Goal: Transaction & Acquisition: Purchase product/service

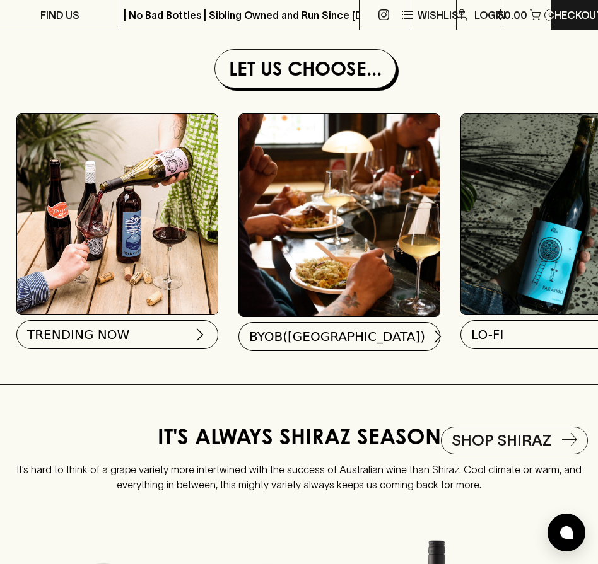
scroll to position [0, 323]
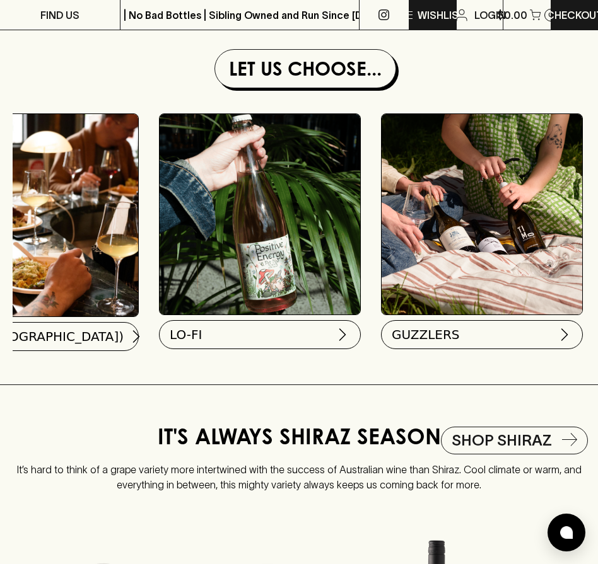
click at [409, 18] on icon "button" at bounding box center [407, 15] width 15 height 15
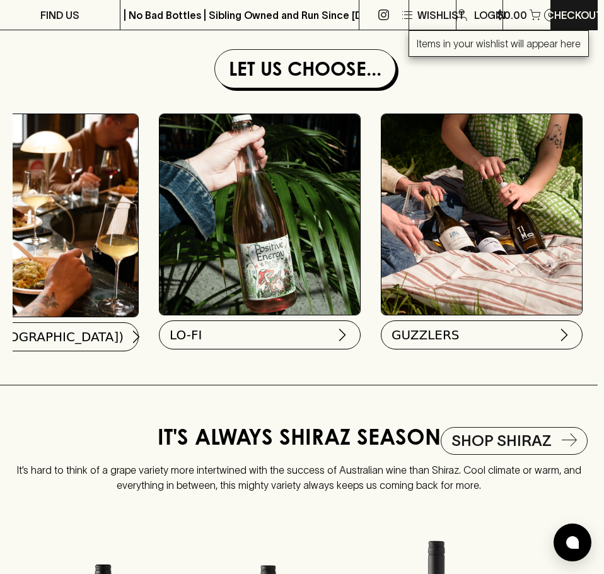
click at [411, 13] on div at bounding box center [302, 287] width 604 height 574
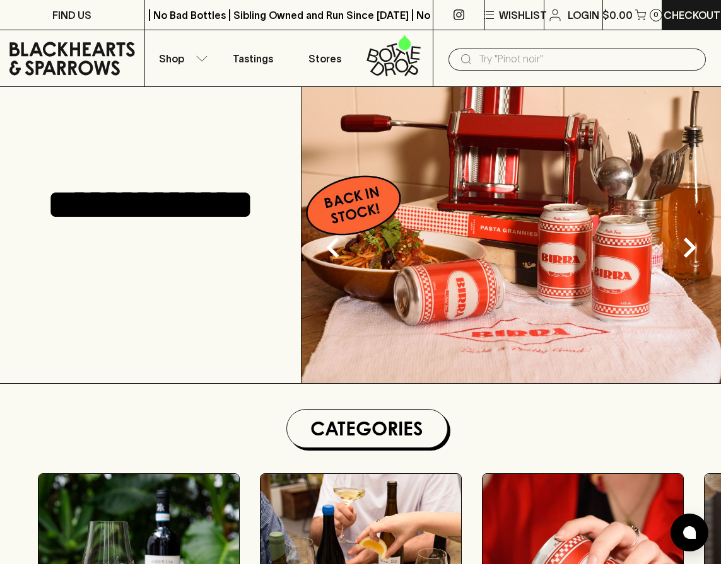
scroll to position [0, 200]
click at [180, 47] on button "Shop" at bounding box center [181, 58] width 72 height 56
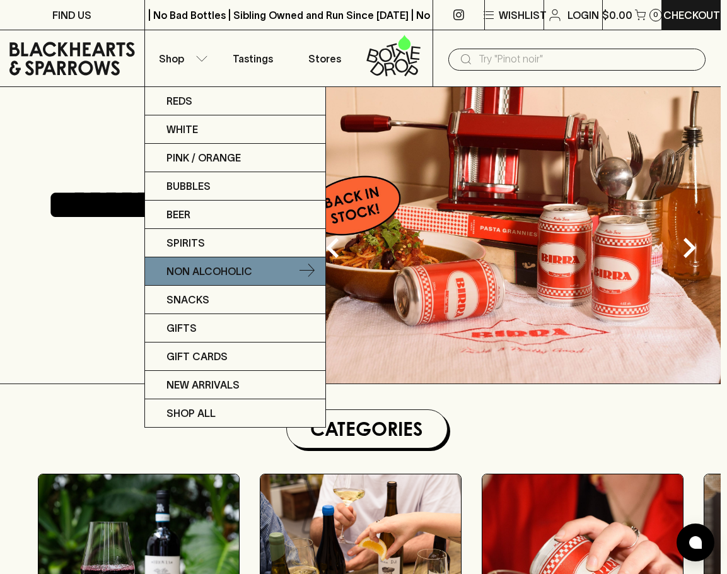
click at [197, 262] on link "Non Alcoholic" at bounding box center [235, 271] width 180 height 28
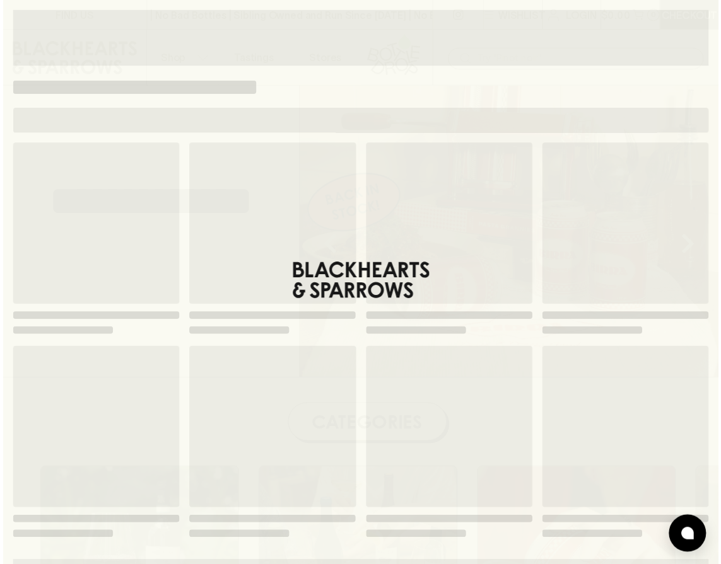
scroll to position [0, 194]
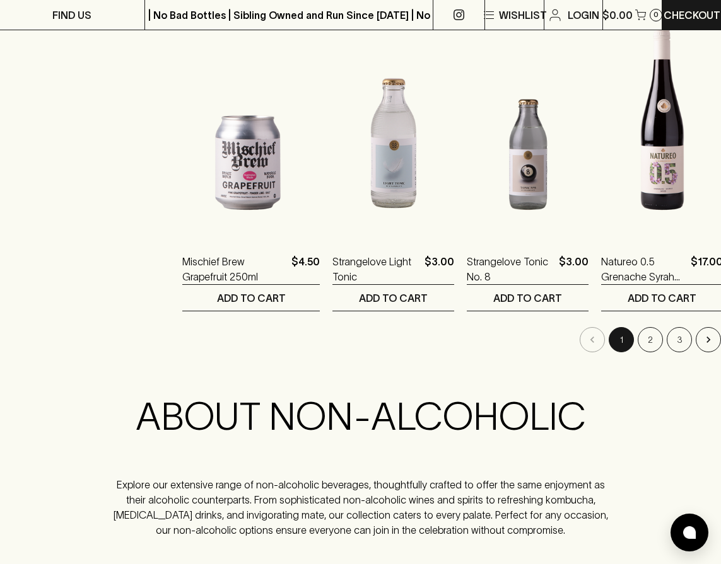
scroll to position [1513, 0]
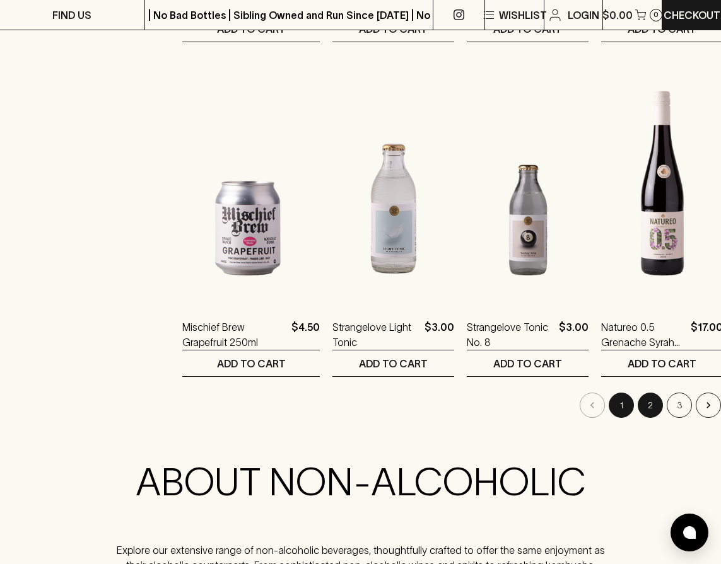
click at [597, 405] on button "2" at bounding box center [650, 405] width 25 height 25
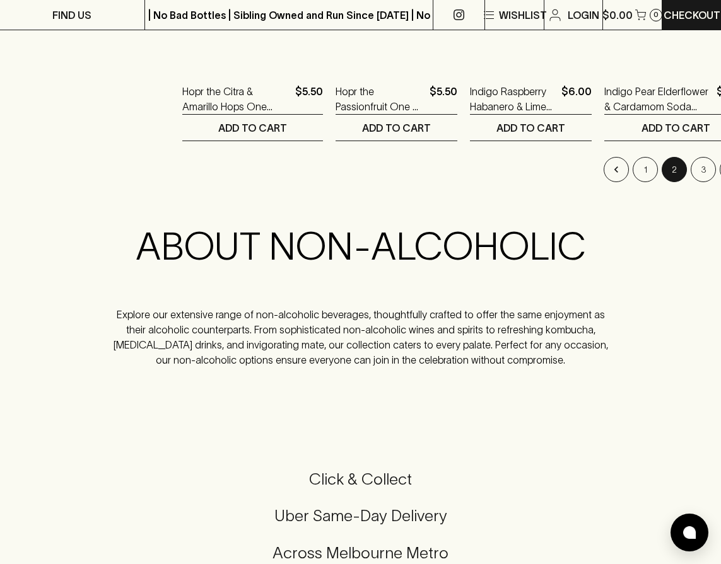
scroll to position [1766, 0]
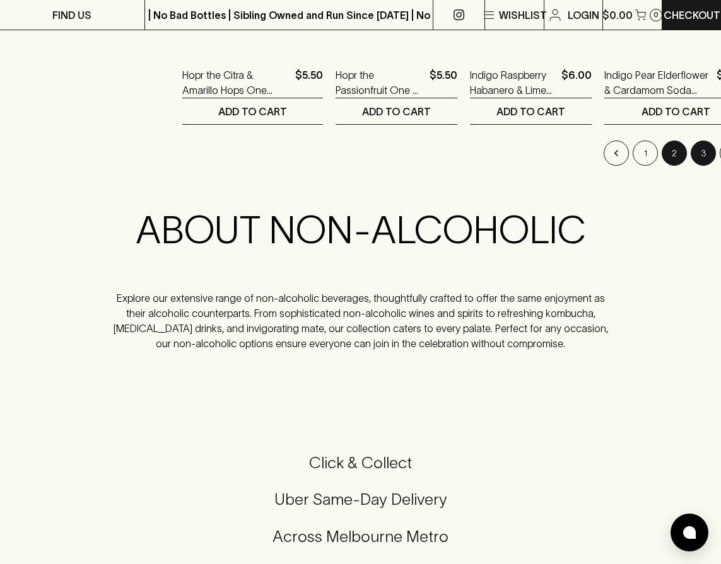
click at [597, 150] on button "3" at bounding box center [703, 153] width 25 height 25
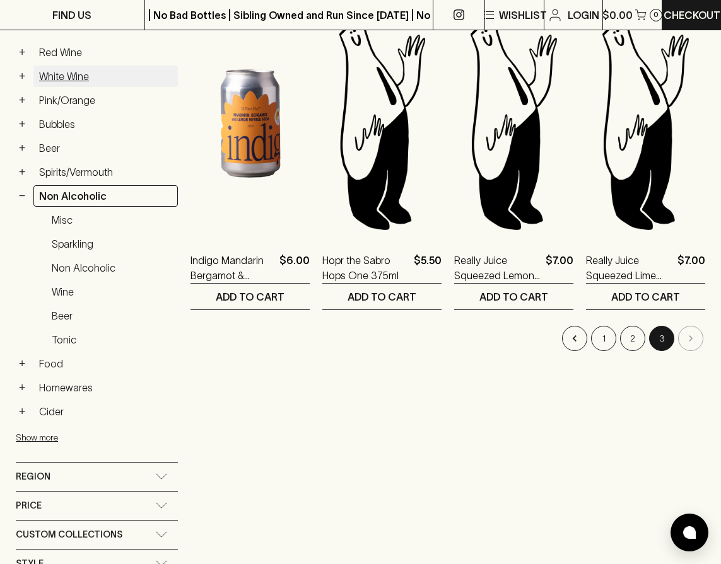
scroll to position [189, 0]
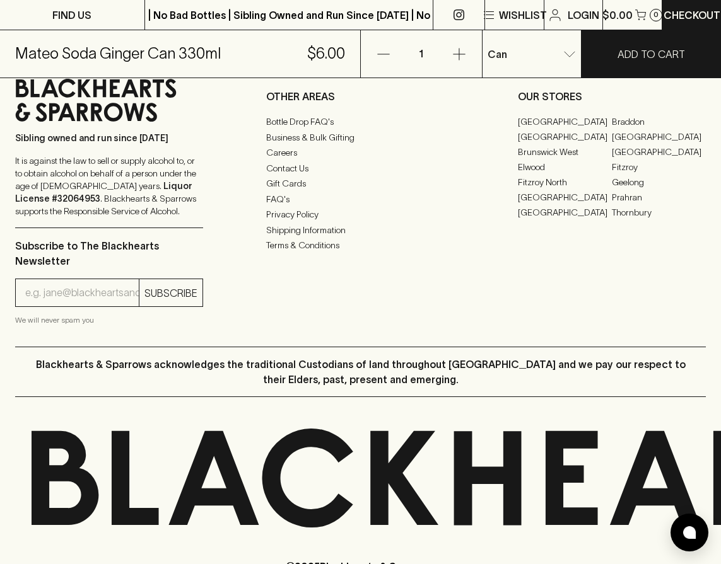
scroll to position [844, 0]
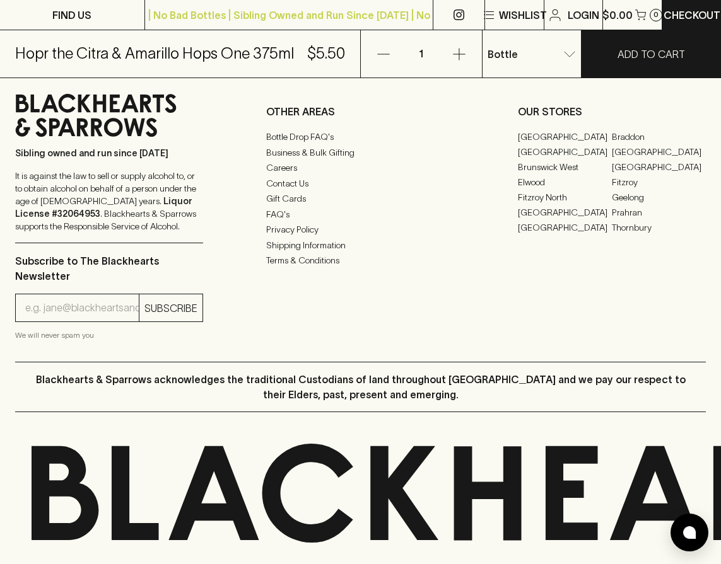
scroll to position [870, 0]
